Goal: Task Accomplishment & Management: Manage account settings

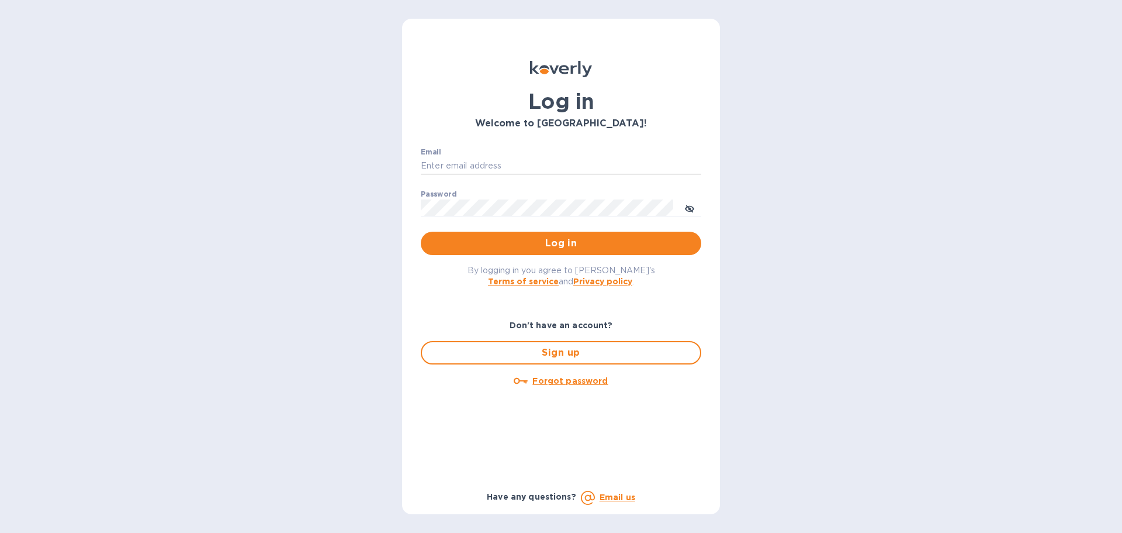
click at [468, 169] on input "Email" at bounding box center [561, 166] width 281 height 18
type input "gabe.delaurie@awaship.com"
click at [421, 231] on button "Log in" at bounding box center [561, 242] width 281 height 23
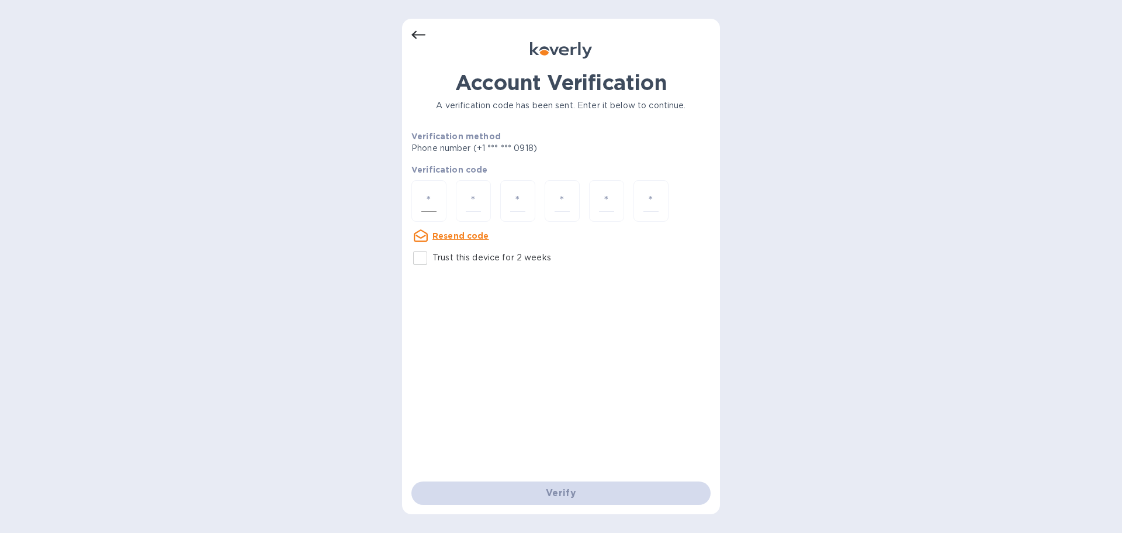
click at [437, 200] on div at bounding box center [429, 201] width 35 height 42
type input "2"
type input "1"
type input "3"
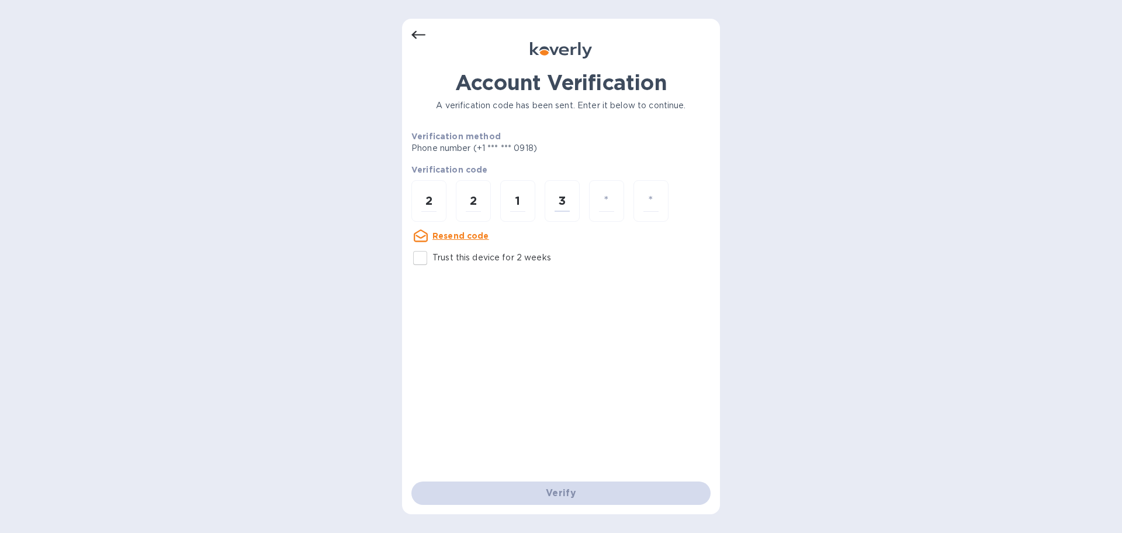
type input "6"
type input "9"
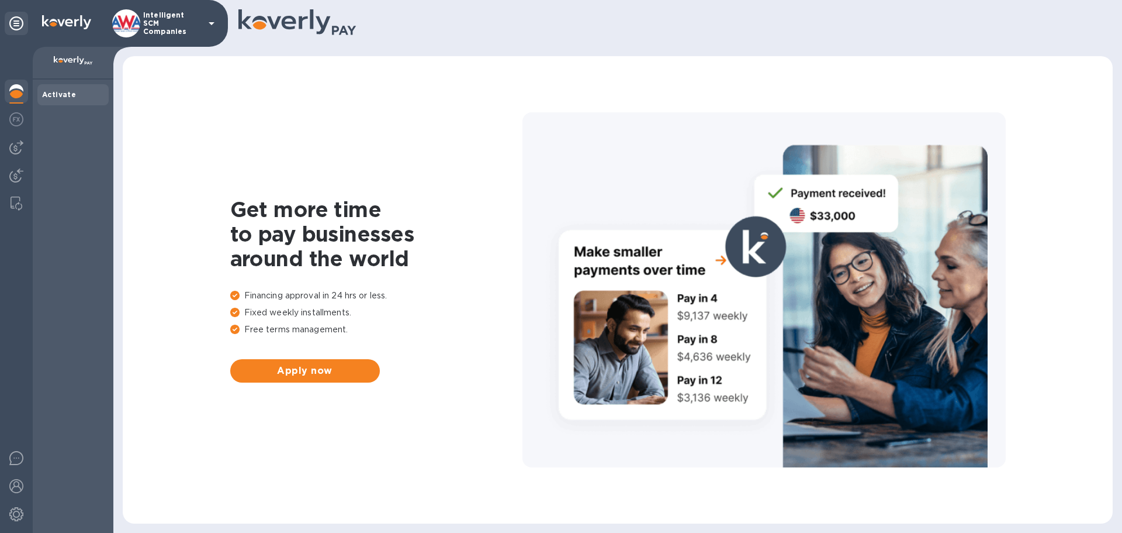
click at [8, 89] on div at bounding box center [16, 92] width 23 height 26
click at [21, 115] on img at bounding box center [16, 119] width 14 height 14
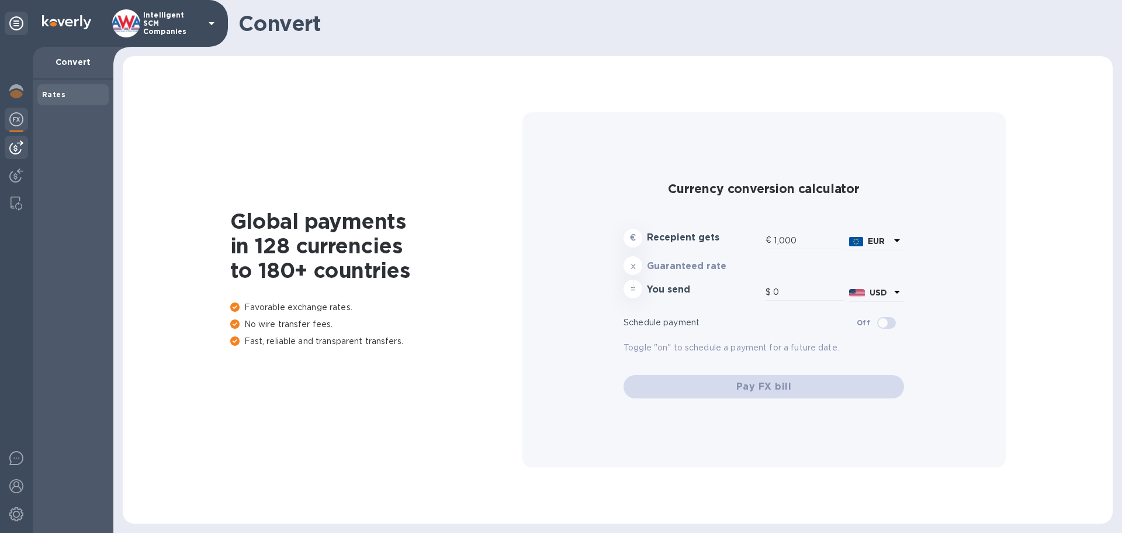
type input "1,176.87"
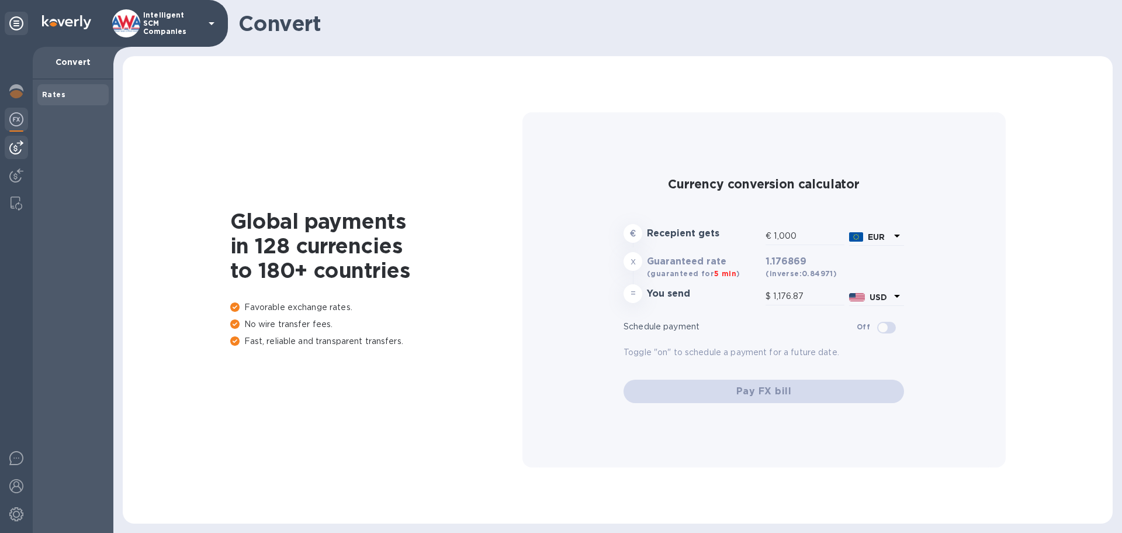
click at [21, 141] on img at bounding box center [16, 147] width 14 height 14
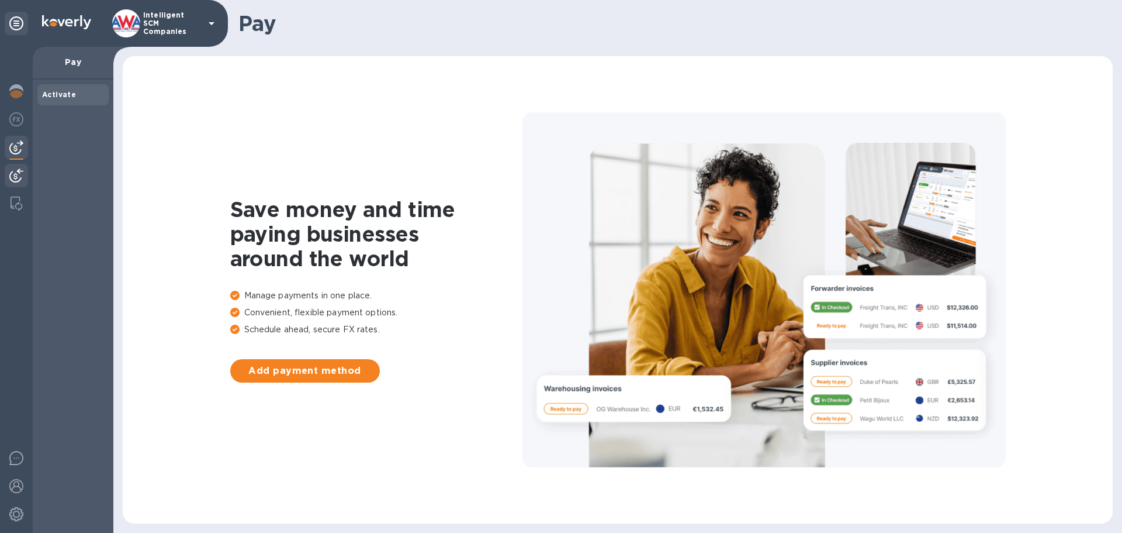
click at [16, 171] on img at bounding box center [16, 175] width 14 height 14
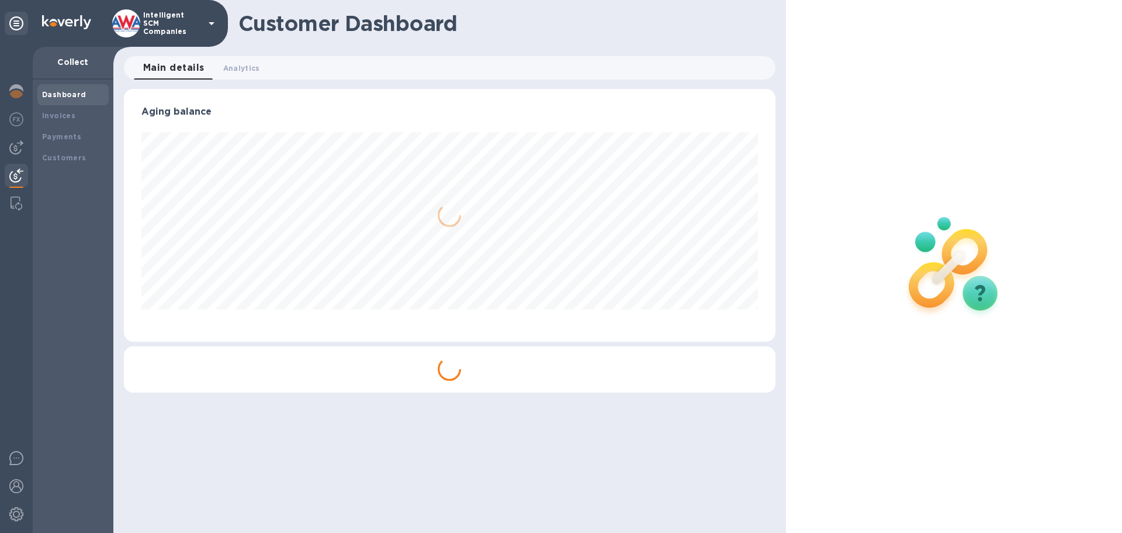
scroll to position [253, 651]
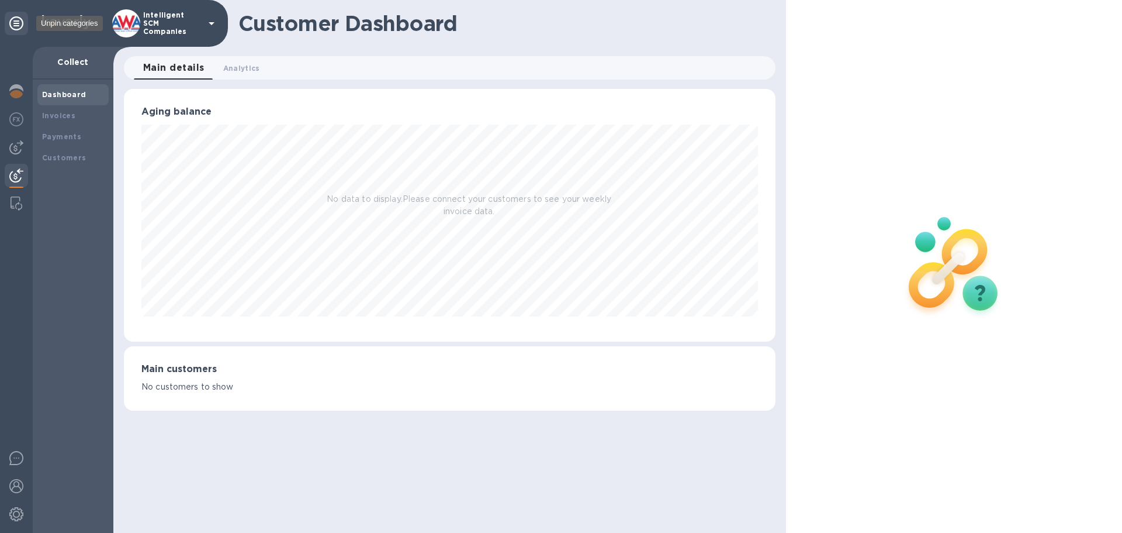
click at [14, 17] on icon at bounding box center [16, 23] width 14 height 14
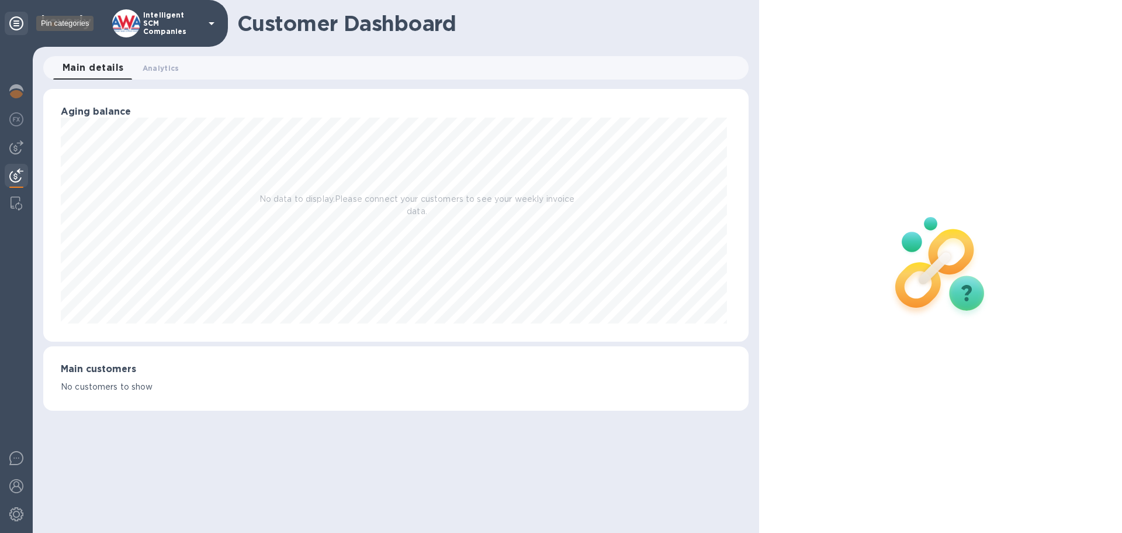
scroll to position [584275, 583822]
click at [15, 17] on icon at bounding box center [16, 23] width 14 height 14
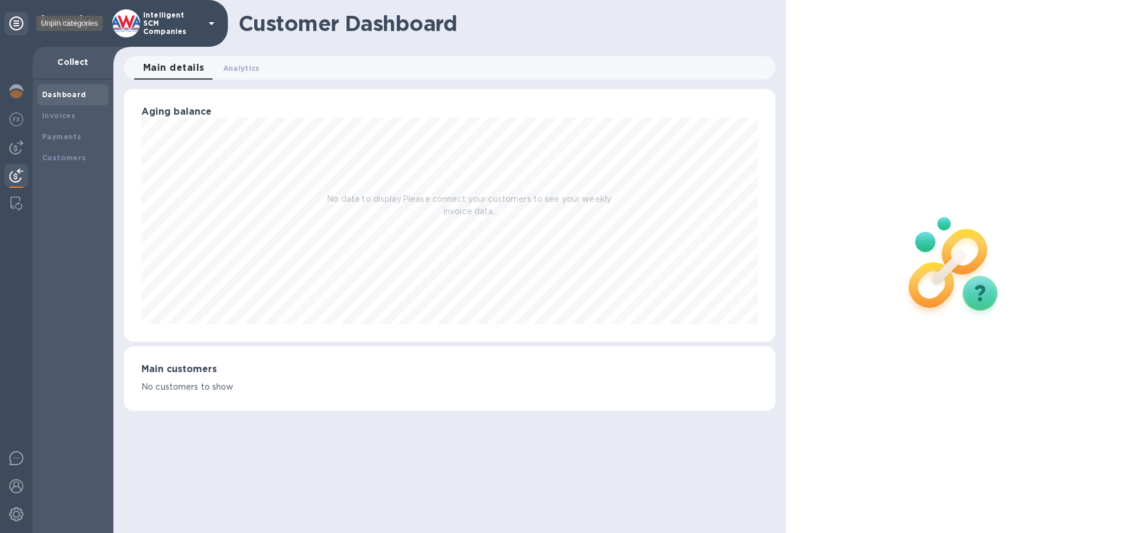
scroll to position [253, 651]
click at [182, 25] on p "Intelligent SCM Companies" at bounding box center [172, 23] width 58 height 25
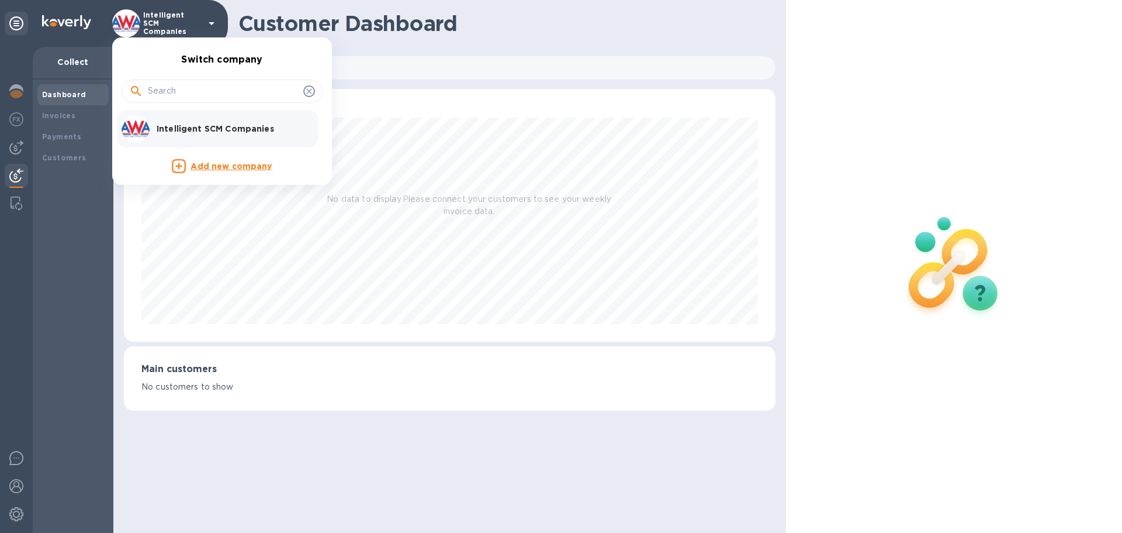
click at [61, 111] on div at bounding box center [561, 266] width 1122 height 533
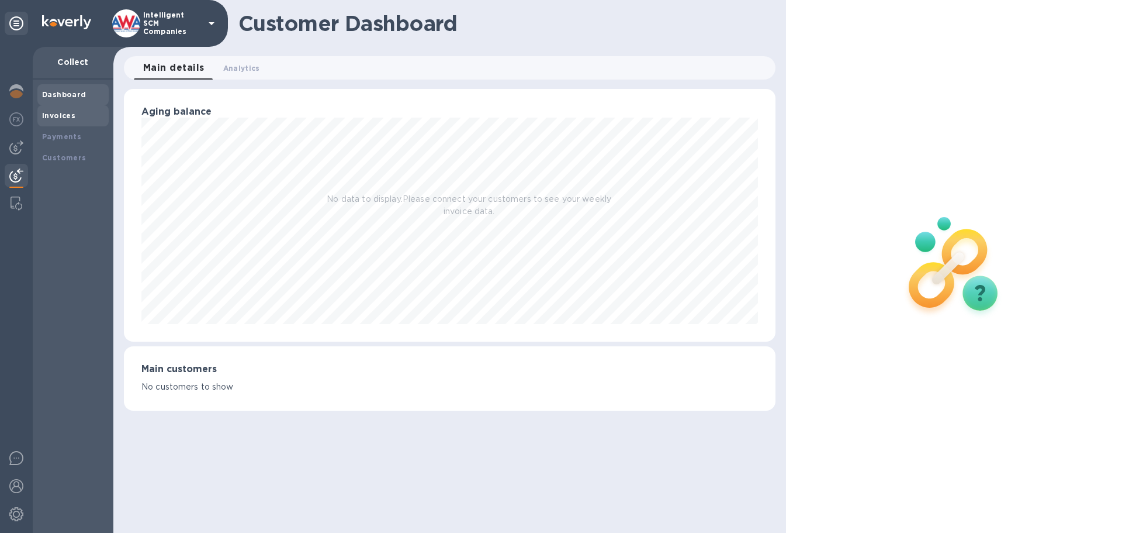
click at [62, 113] on b "Invoices" at bounding box center [58, 115] width 33 height 9
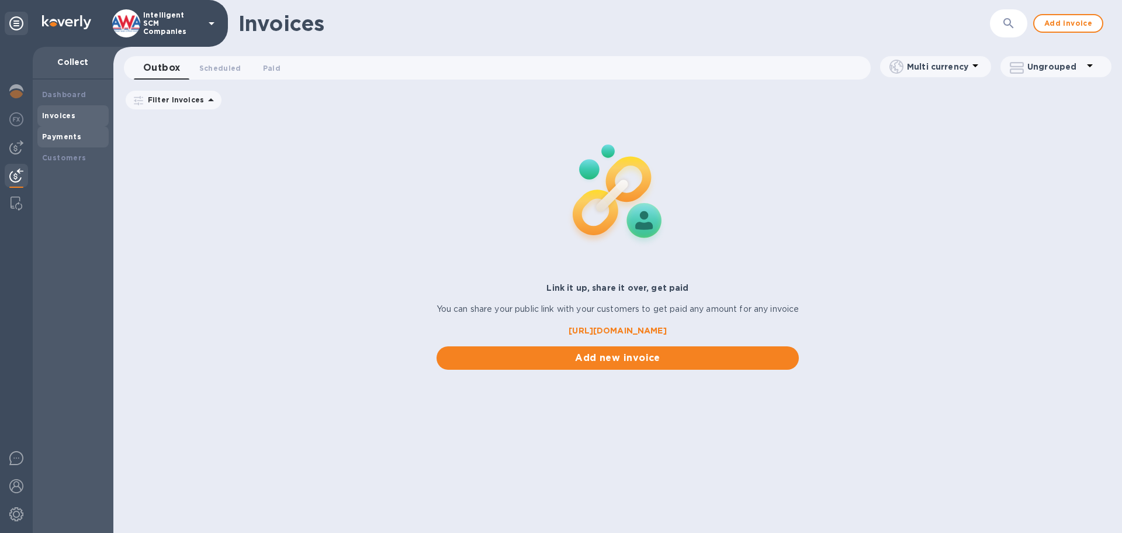
click at [63, 139] on b "Payments" at bounding box center [61, 136] width 39 height 9
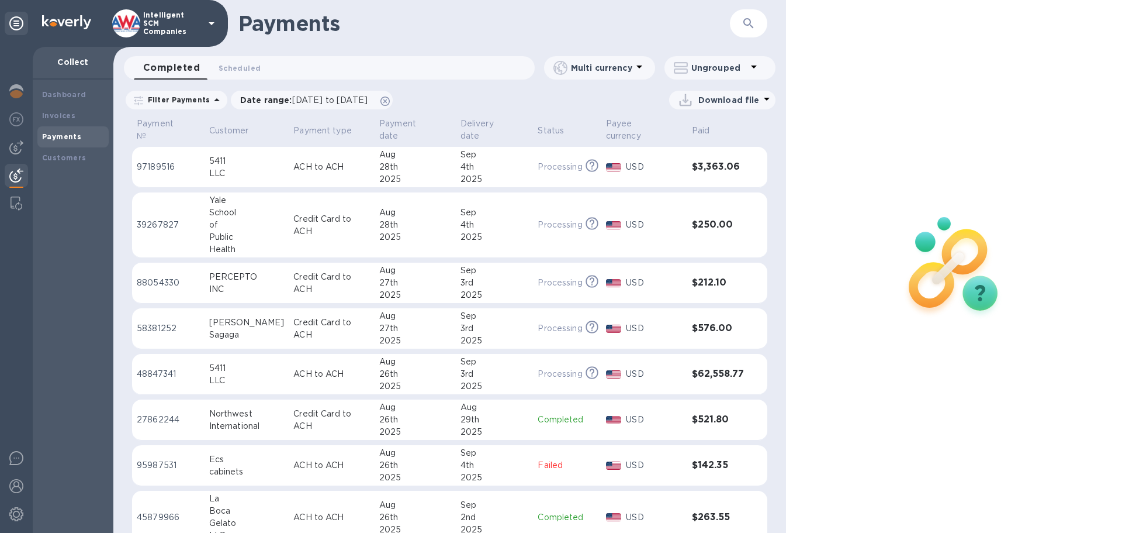
click at [1011, 435] on div at bounding box center [954, 266] width 336 height 533
click at [58, 120] on div "Invoices" at bounding box center [73, 116] width 62 height 12
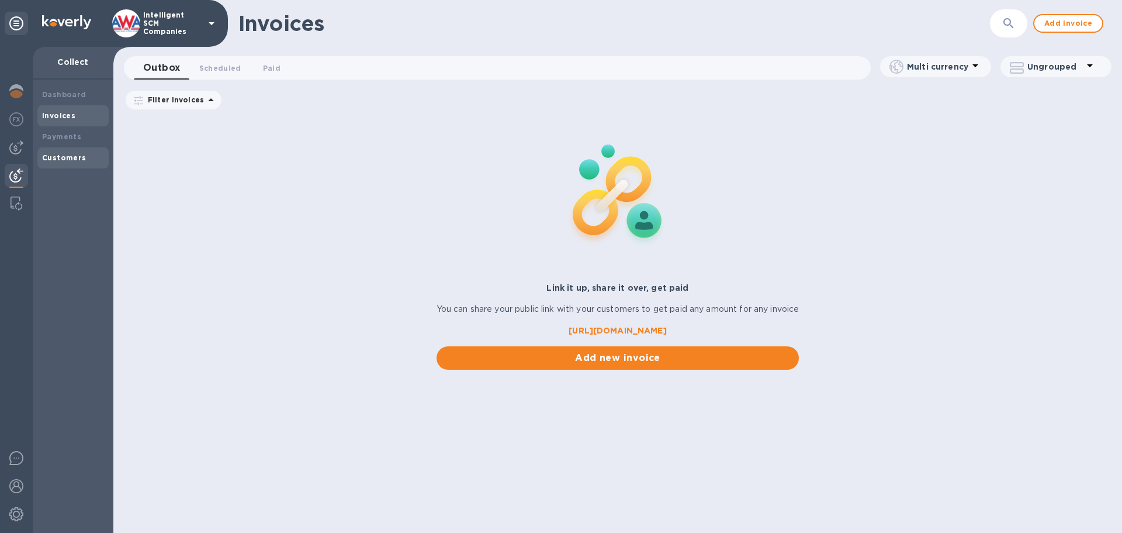
click at [60, 155] on b "Customers" at bounding box center [64, 157] width 44 height 9
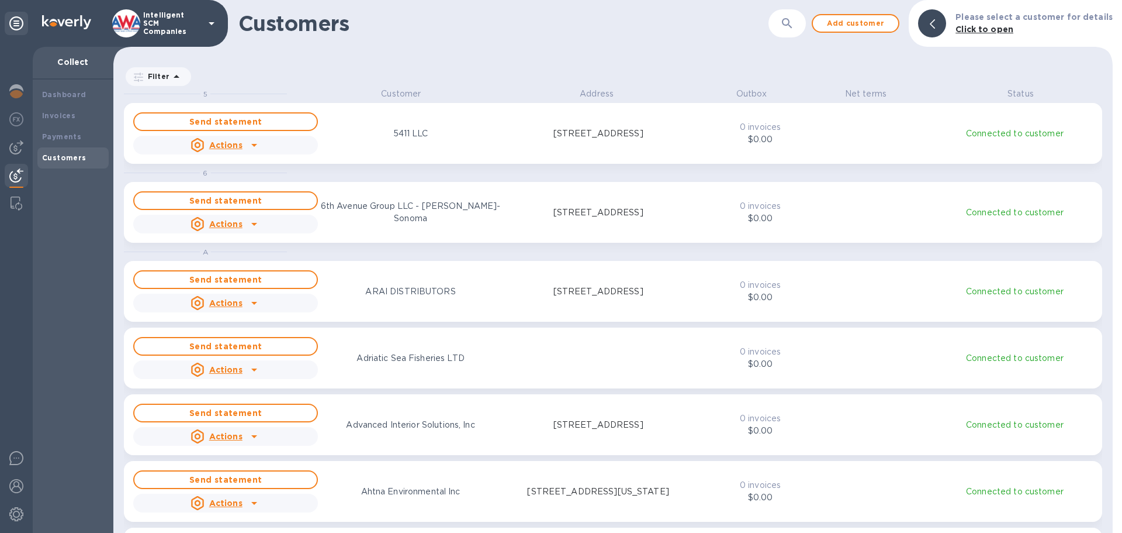
scroll to position [436, 995]
click at [794, 22] on icon "button" at bounding box center [787, 23] width 14 height 14
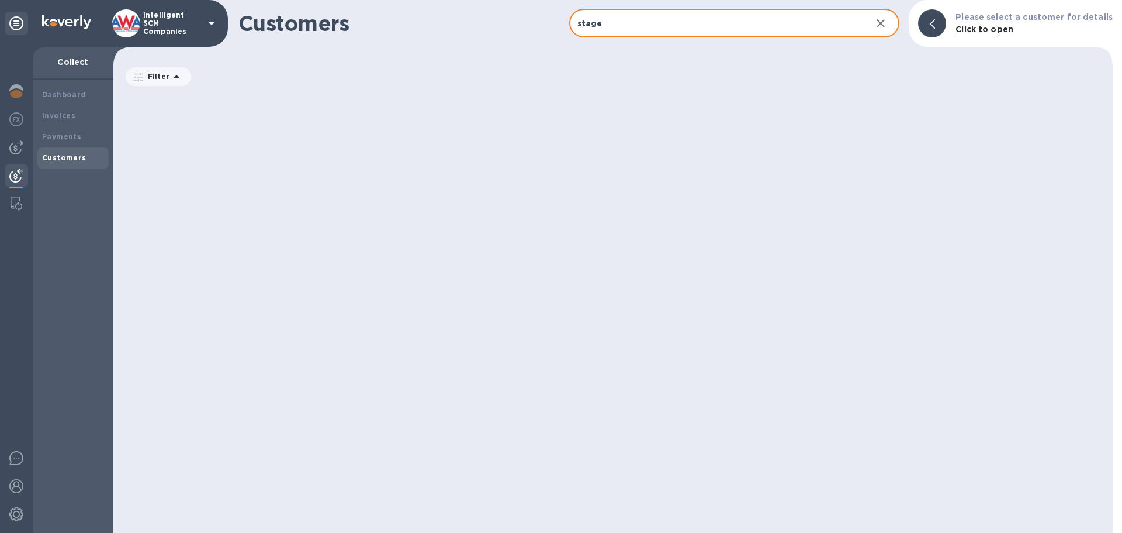
type input "stage"
click at [725, 97] on div "grid" at bounding box center [618, 310] width 989 height 445
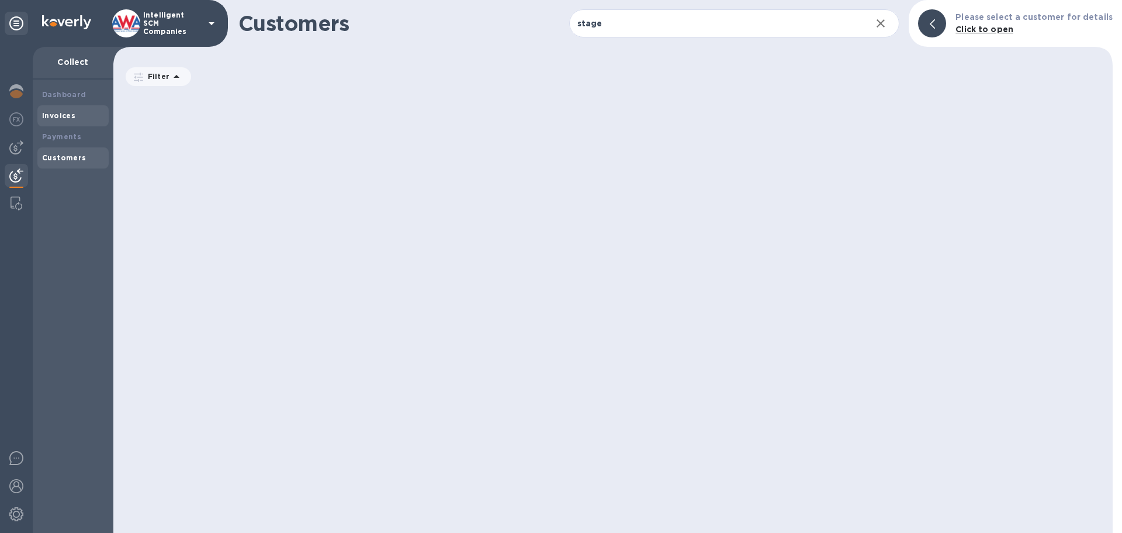
click at [59, 110] on div "Invoices" at bounding box center [73, 116] width 62 height 12
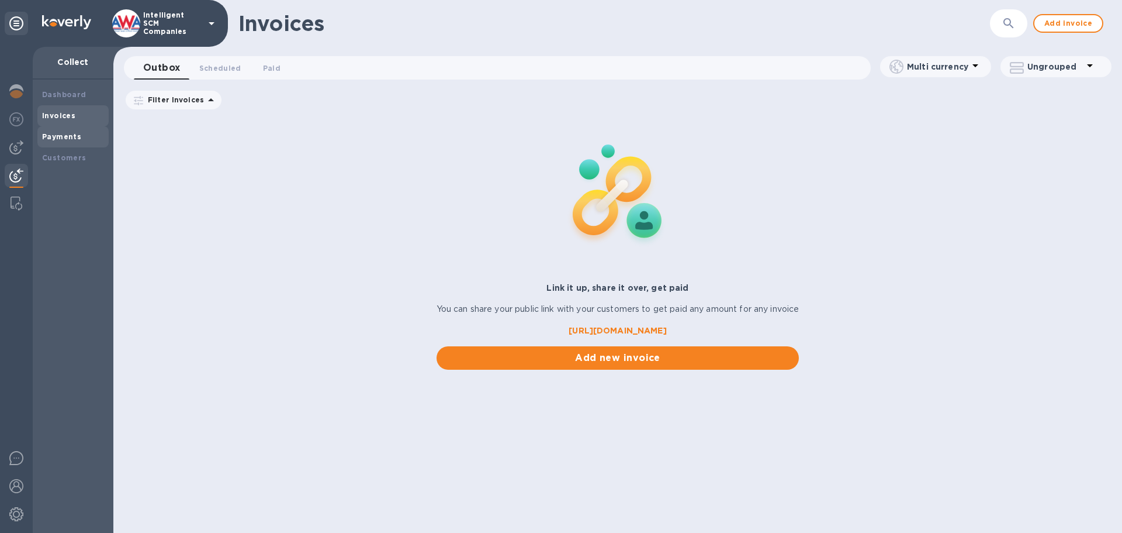
click at [57, 136] on b "Payments" at bounding box center [61, 136] width 39 height 9
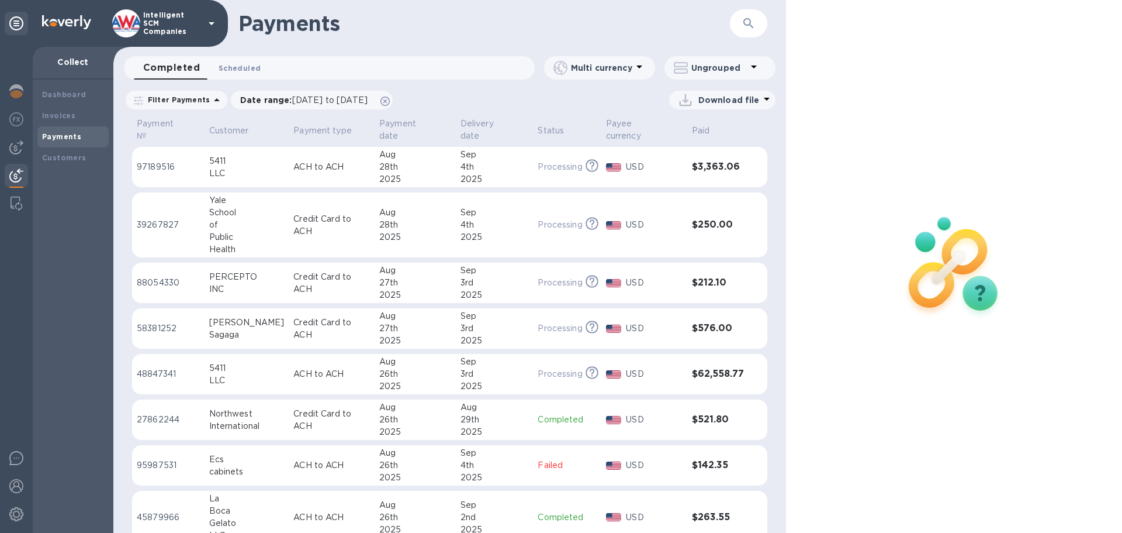
click at [247, 61] on button "Scheduled 0" at bounding box center [239, 67] width 61 height 23
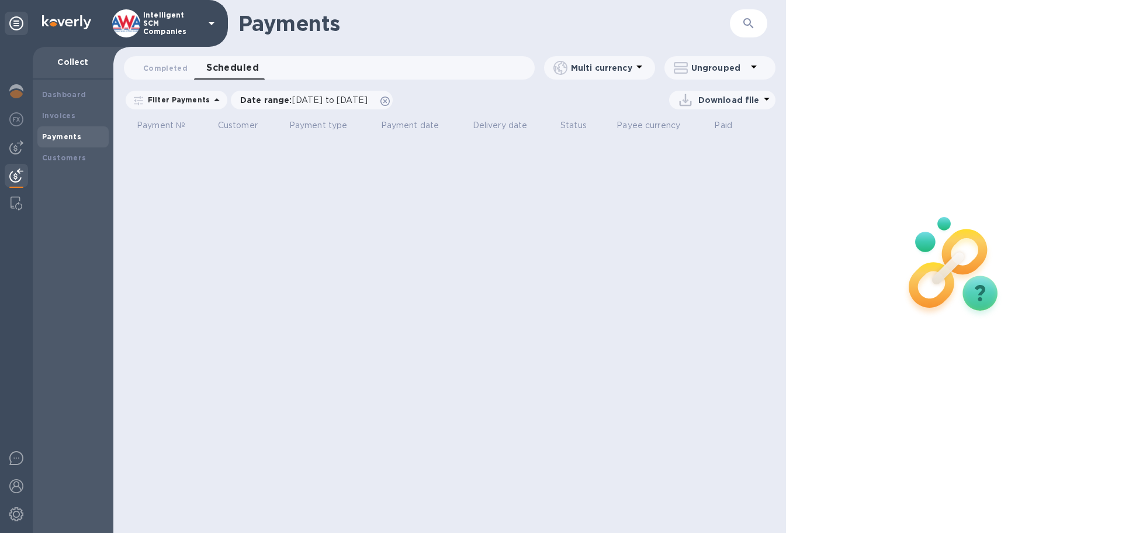
click at [563, 204] on div "Payments ​ Completed 0 Scheduled 0 Multi currency Ungrouped Filter Payments Dat…" at bounding box center [449, 266] width 673 height 533
click at [78, 131] on div "Payments" at bounding box center [73, 137] width 62 height 12
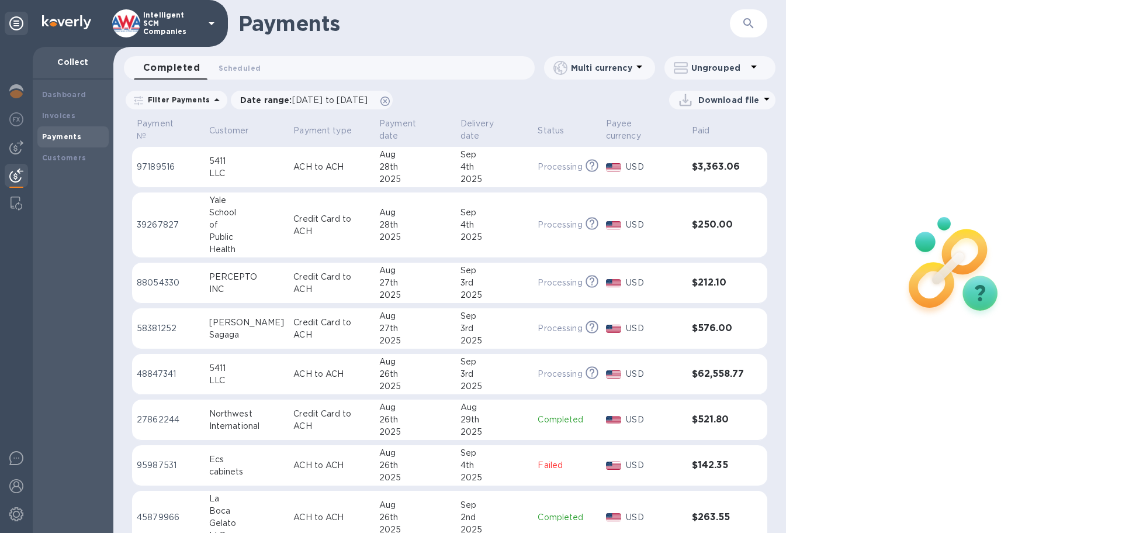
click at [211, 102] on icon at bounding box center [217, 100] width 14 height 14
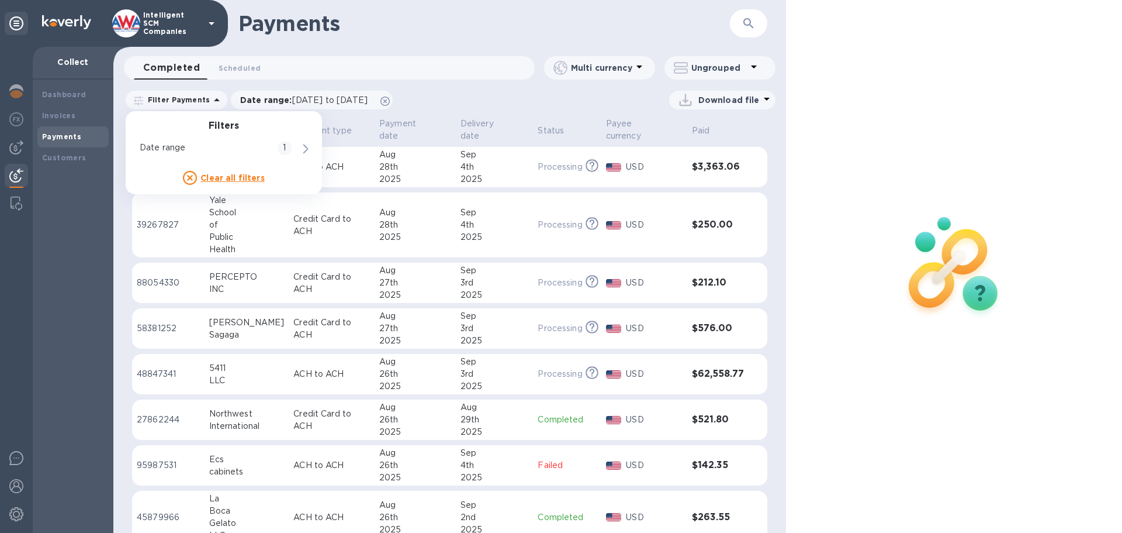
click at [211, 102] on icon at bounding box center [217, 100] width 14 height 14
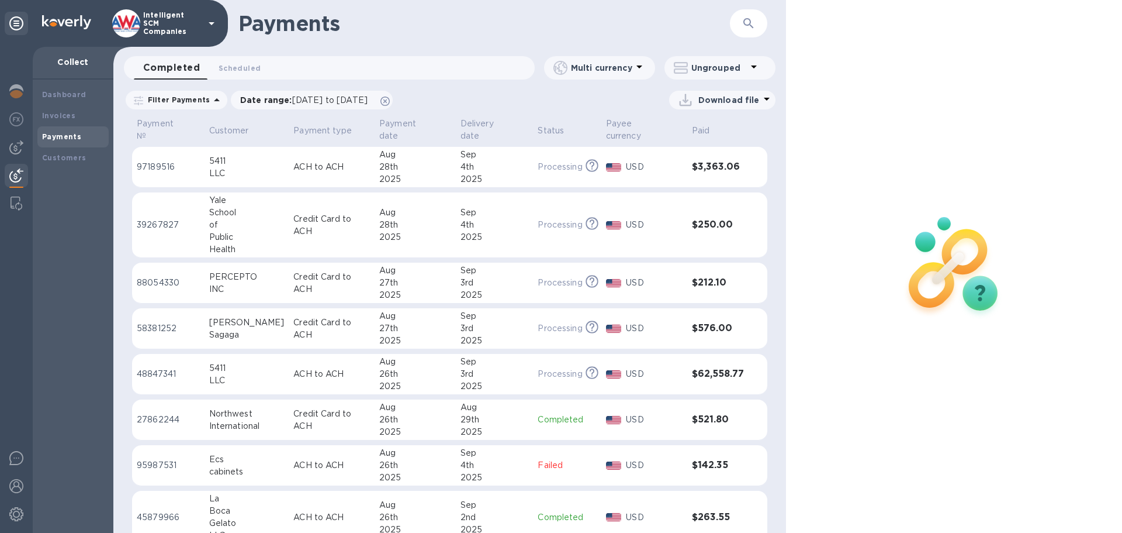
click at [211, 102] on icon at bounding box center [217, 100] width 14 height 14
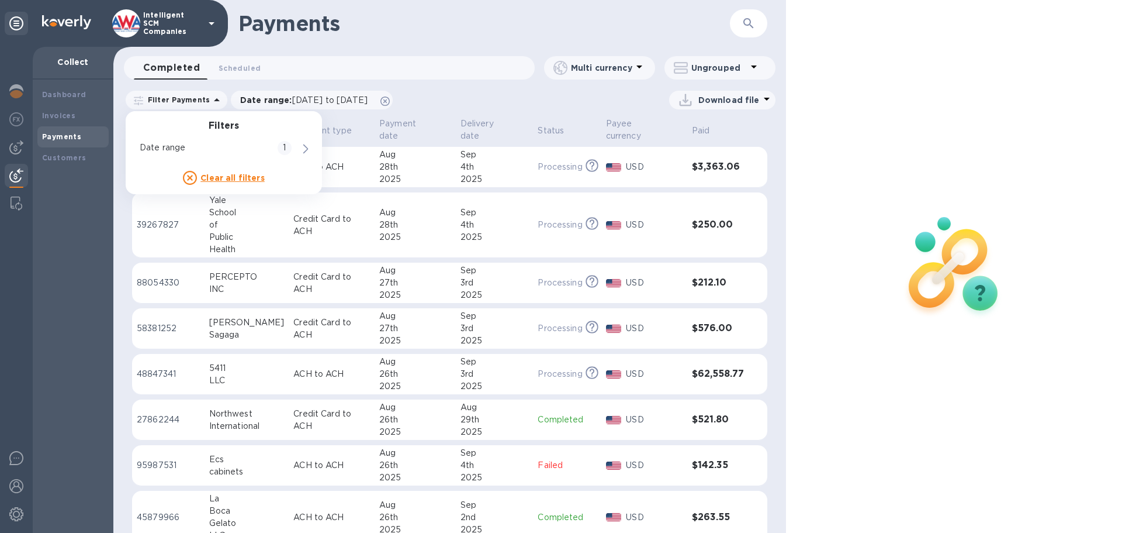
click at [531, 102] on div "Download file" at bounding box center [587, 100] width 376 height 19
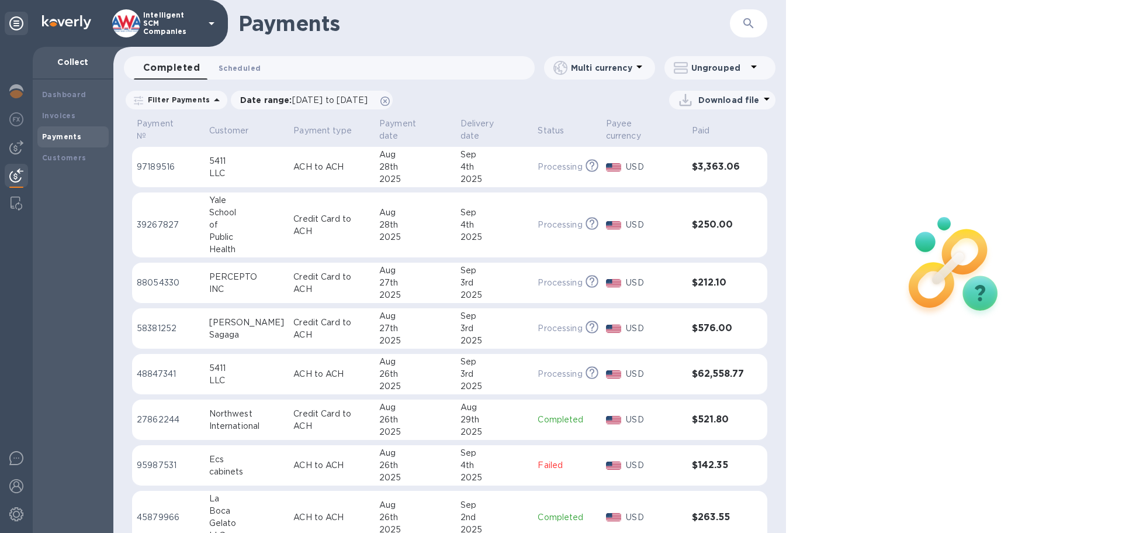
click at [221, 68] on span "Scheduled 0" at bounding box center [240, 68] width 42 height 12
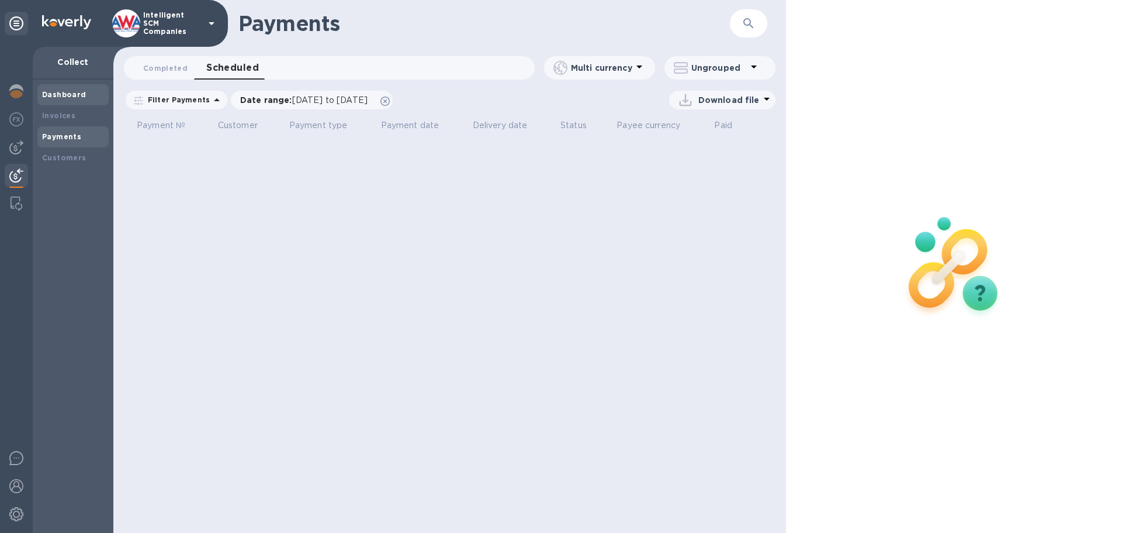
click at [65, 92] on b "Dashboard" at bounding box center [64, 94] width 44 height 9
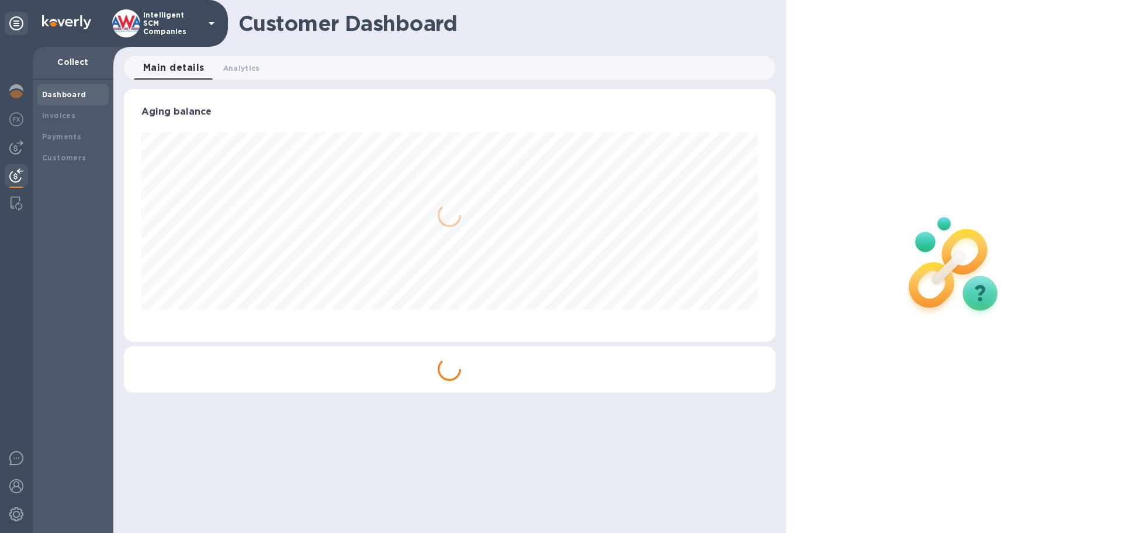
scroll to position [253, 651]
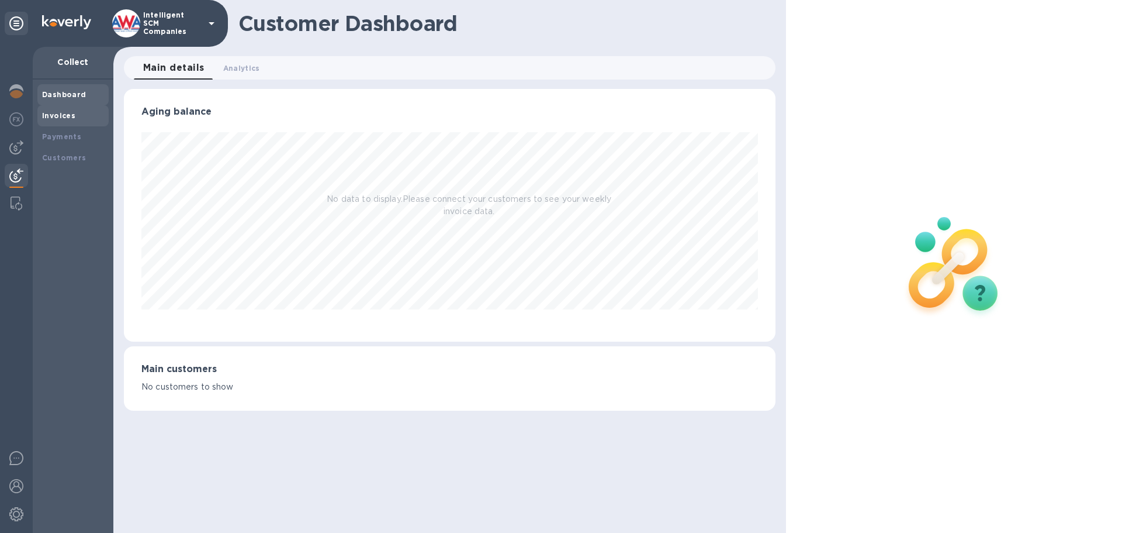
click at [60, 120] on div "Invoices" at bounding box center [73, 116] width 62 height 12
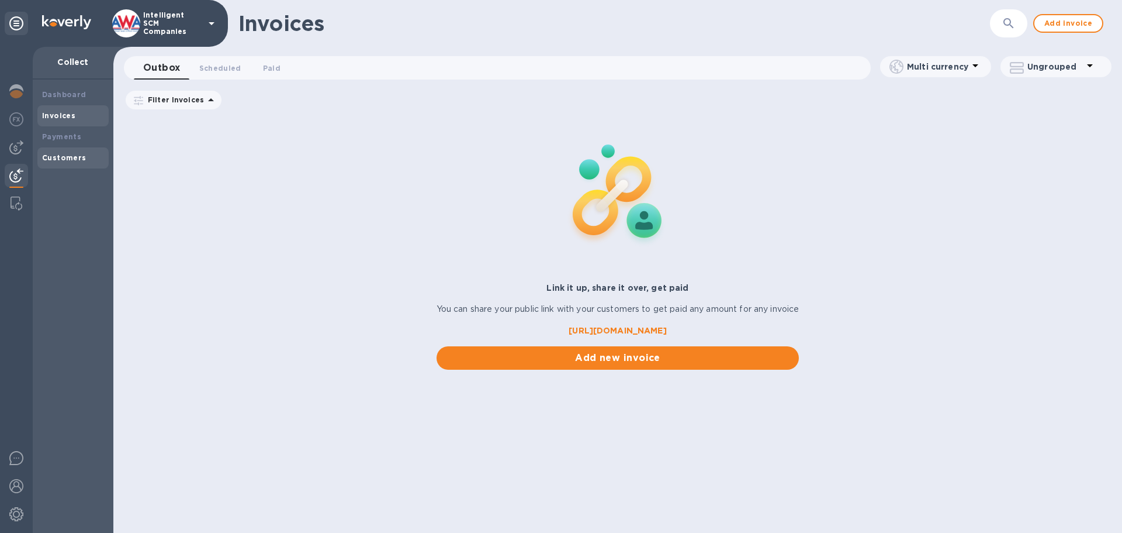
click at [54, 152] on div "Customers" at bounding box center [73, 158] width 62 height 12
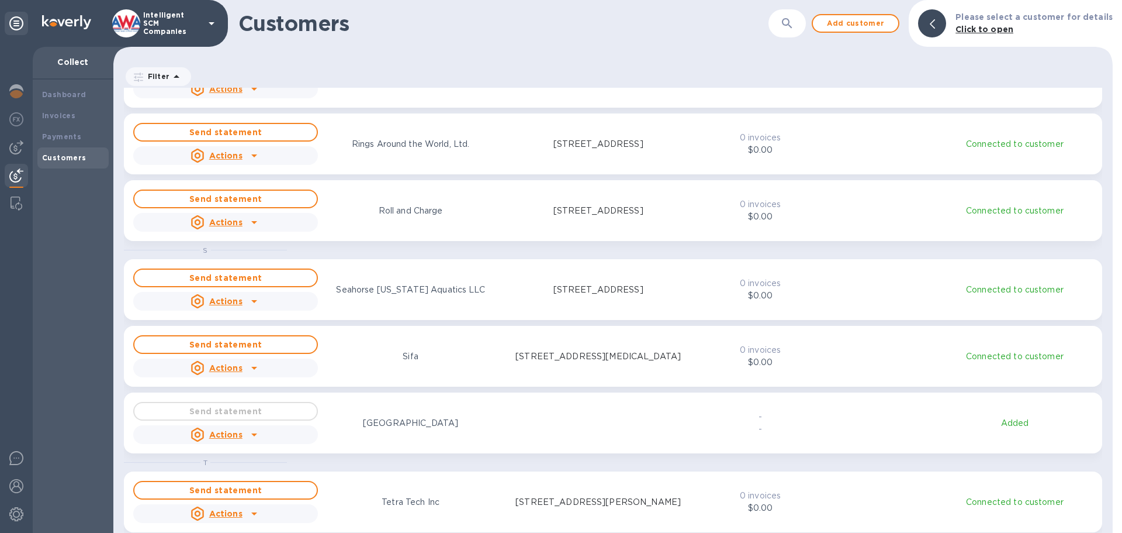
scroll to position [4807, 0]
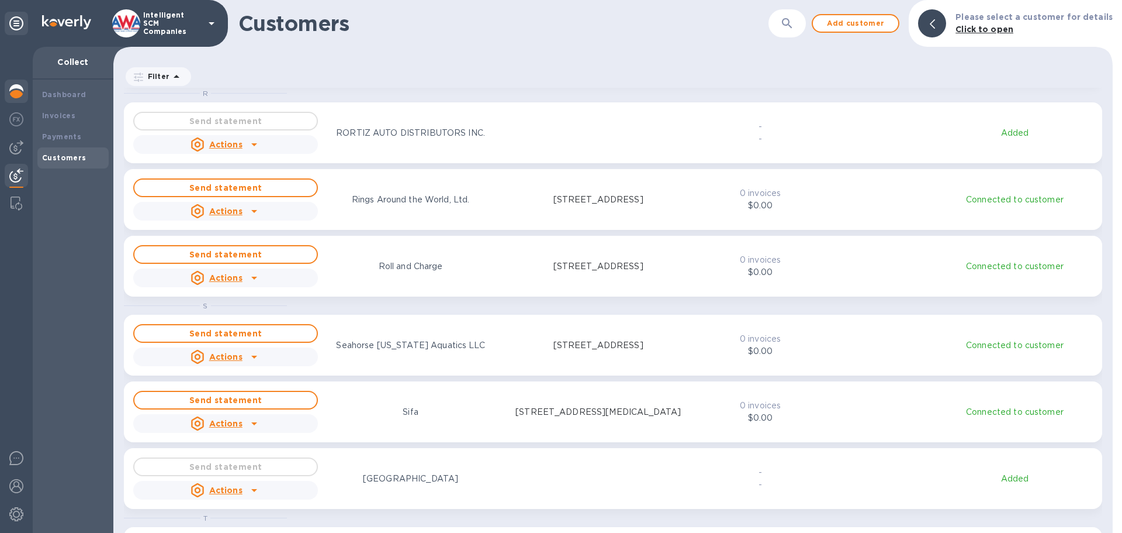
click at [21, 89] on img at bounding box center [16, 91] width 14 height 14
